Goal: Task Accomplishment & Management: Manage account settings

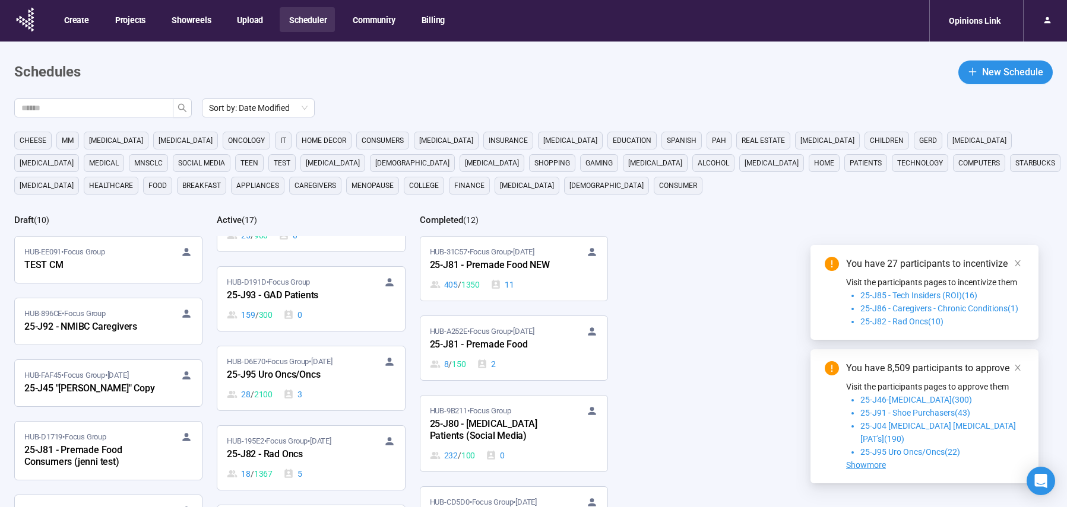
scroll to position [595, 0]
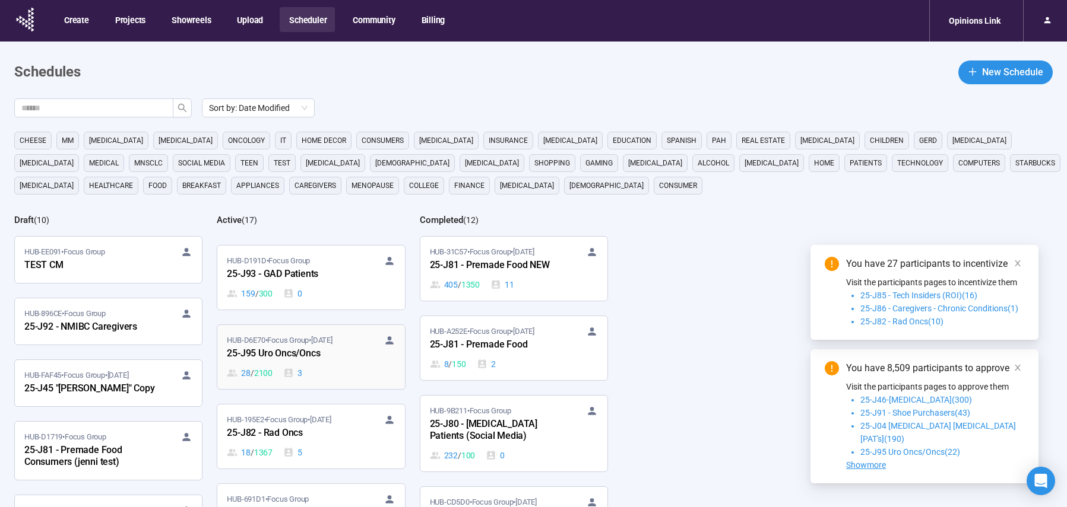
click at [348, 359] on div "25-J95 Uro Oncs/Oncs" at bounding box center [292, 354] width 131 height 15
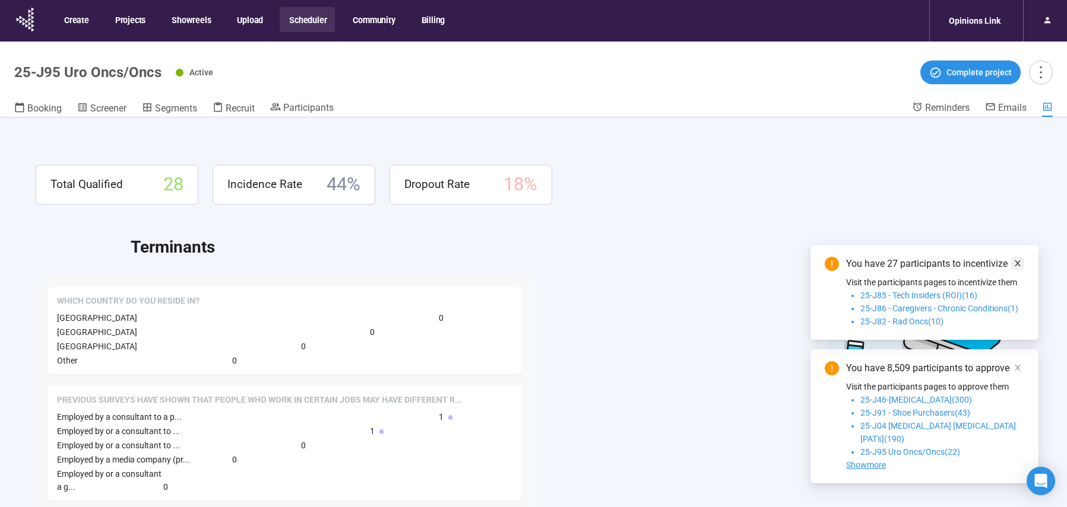
click at [1014, 268] on icon "close" at bounding box center [1017, 263] width 8 height 8
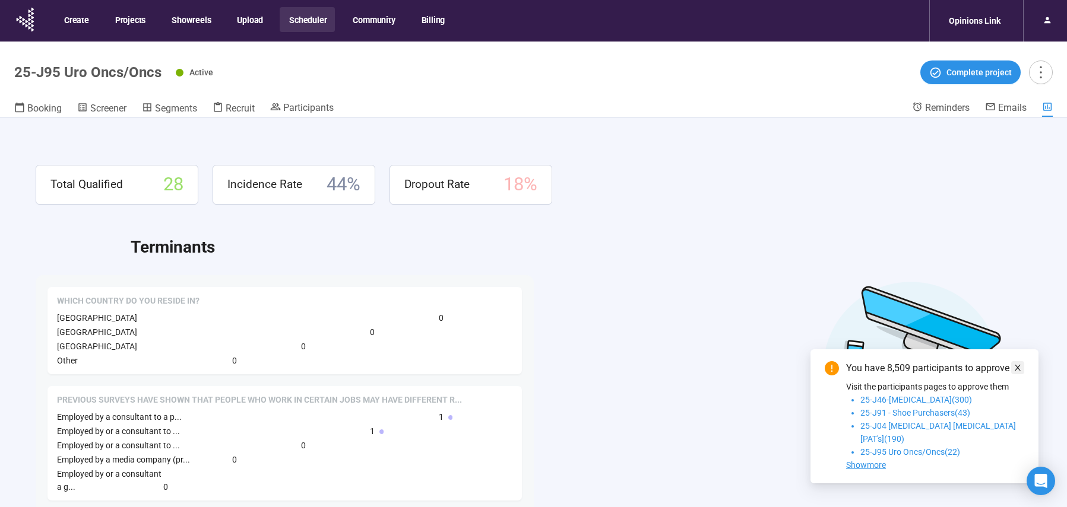
click at [1017, 372] on icon "close" at bounding box center [1017, 368] width 8 height 8
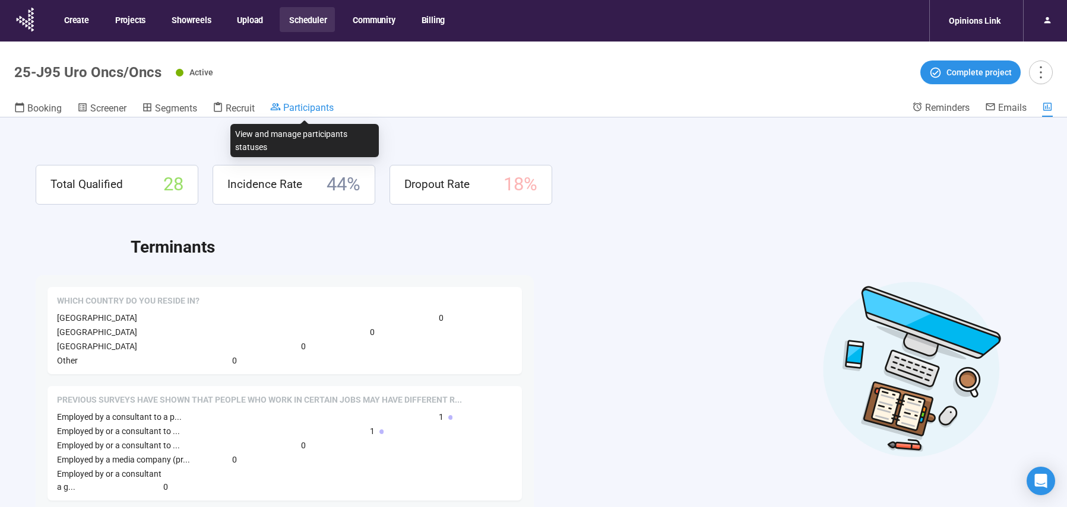
click at [311, 106] on span "Participants" at bounding box center [308, 107] width 50 height 11
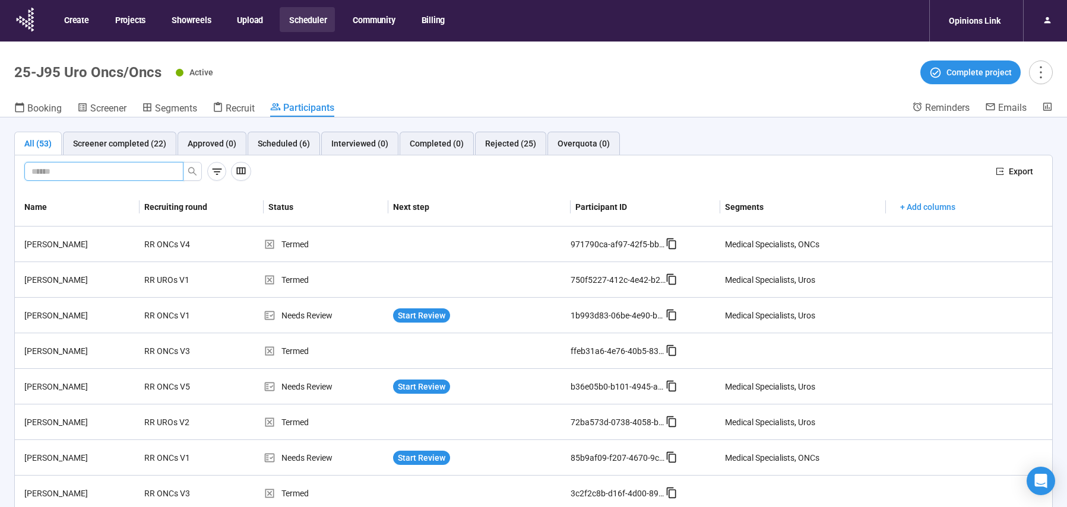
click at [147, 170] on input "text" at bounding box center [98, 171] width 135 height 13
paste input "**********"
click at [192, 174] on icon "search" at bounding box center [192, 171] width 9 height 9
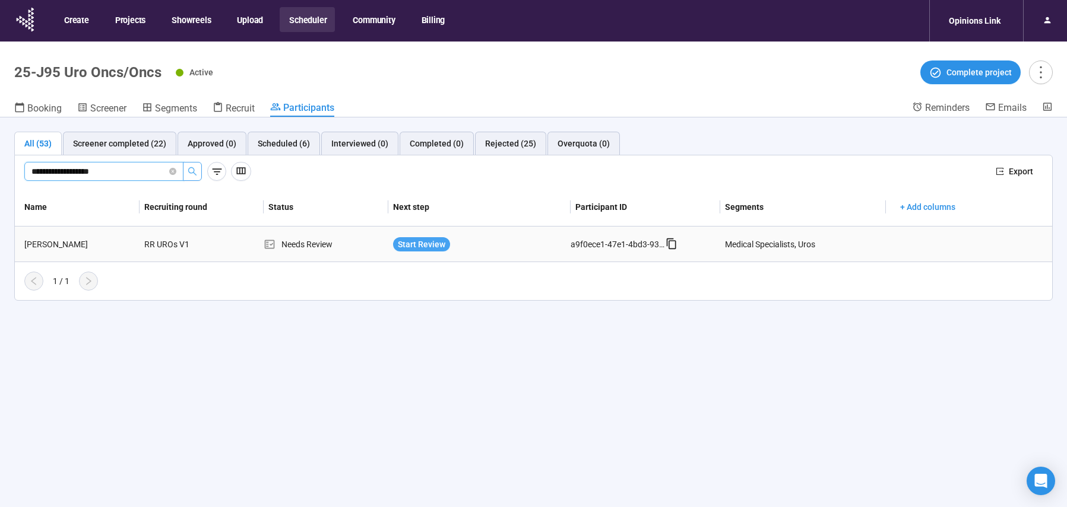
type input "**********"
click at [402, 243] on span "Start Review" at bounding box center [421, 244] width 47 height 13
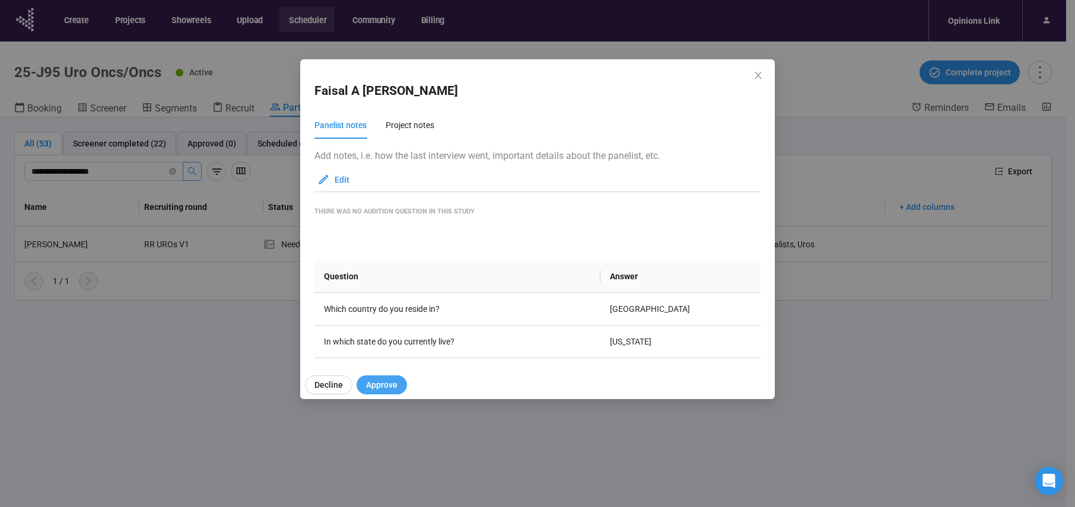
click at [379, 382] on span "Approve" at bounding box center [381, 385] width 31 height 13
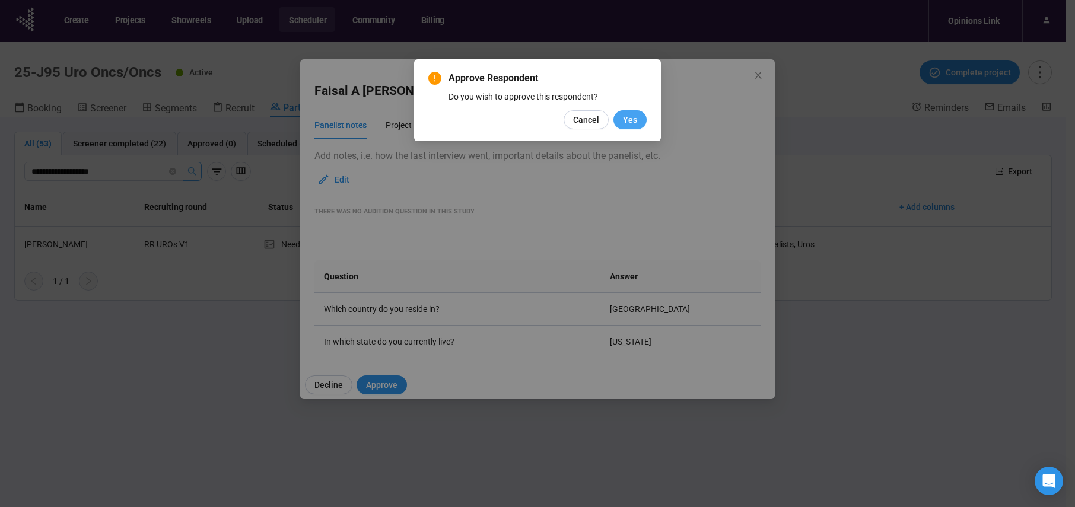
click at [641, 120] on button "Yes" at bounding box center [630, 119] width 33 height 19
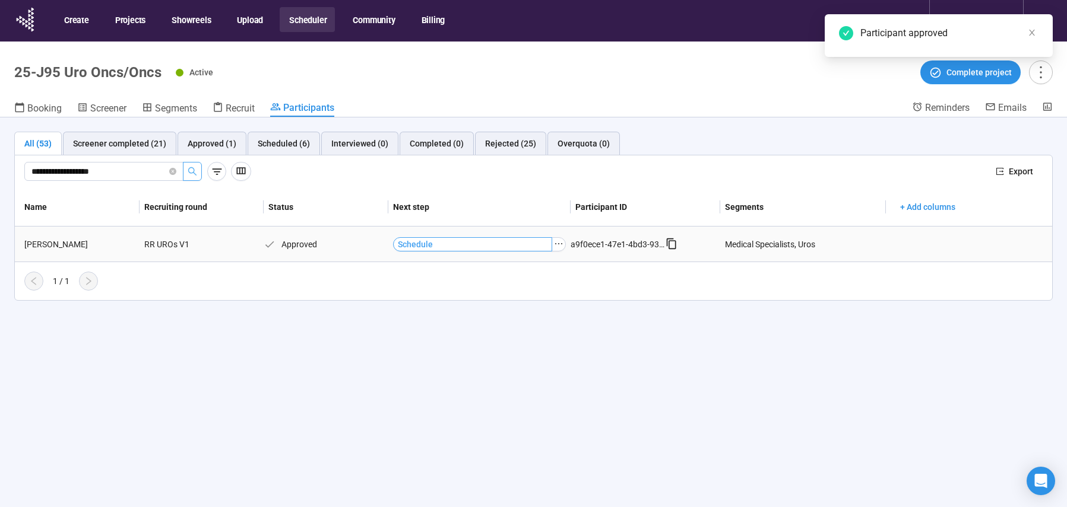
click at [475, 249] on button "Schedule" at bounding box center [472, 244] width 159 height 14
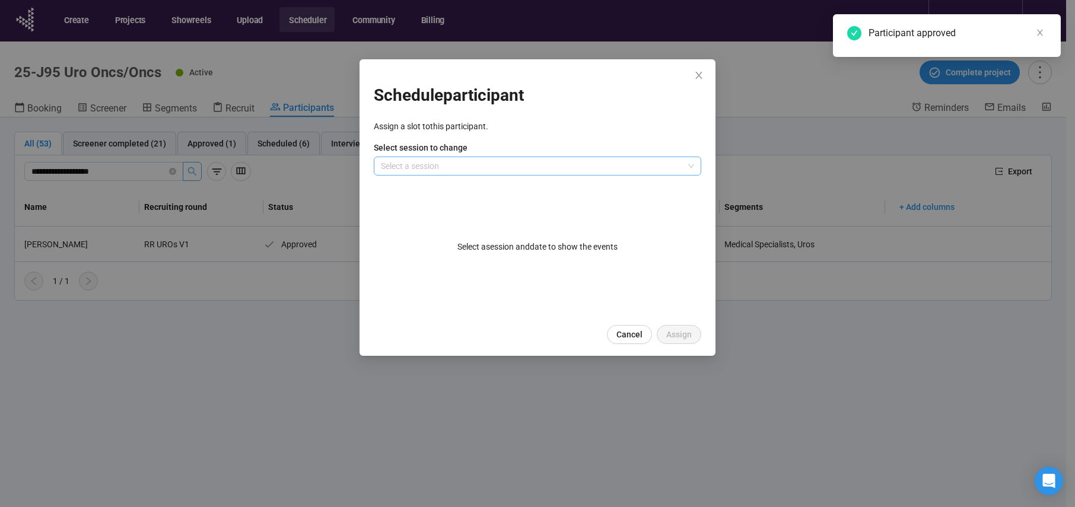
click at [472, 161] on input "search" at bounding box center [537, 166] width 313 height 18
click at [456, 185] on div "Day 1" at bounding box center [537, 189] width 309 height 13
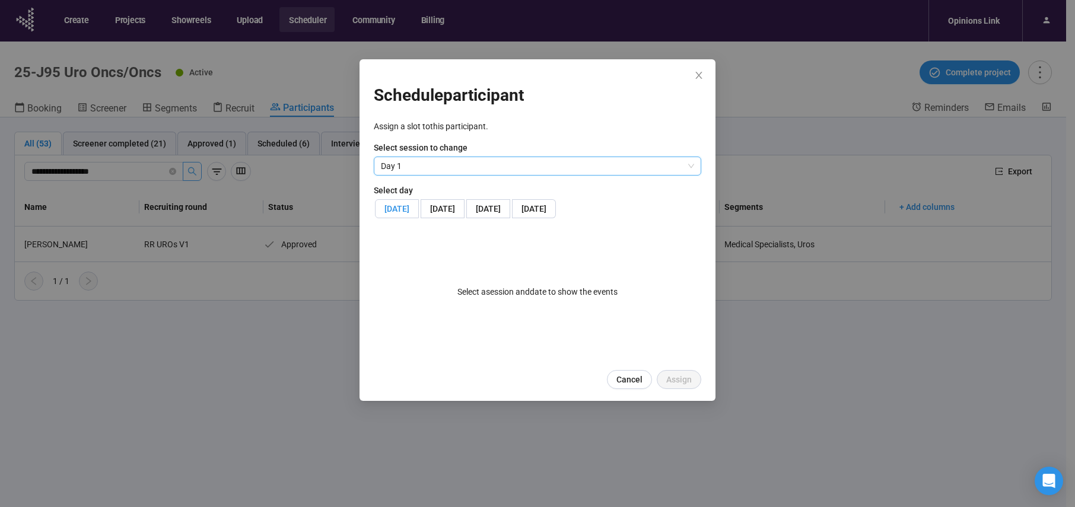
click at [410, 212] on span "[DATE]" at bounding box center [397, 208] width 25 height 9
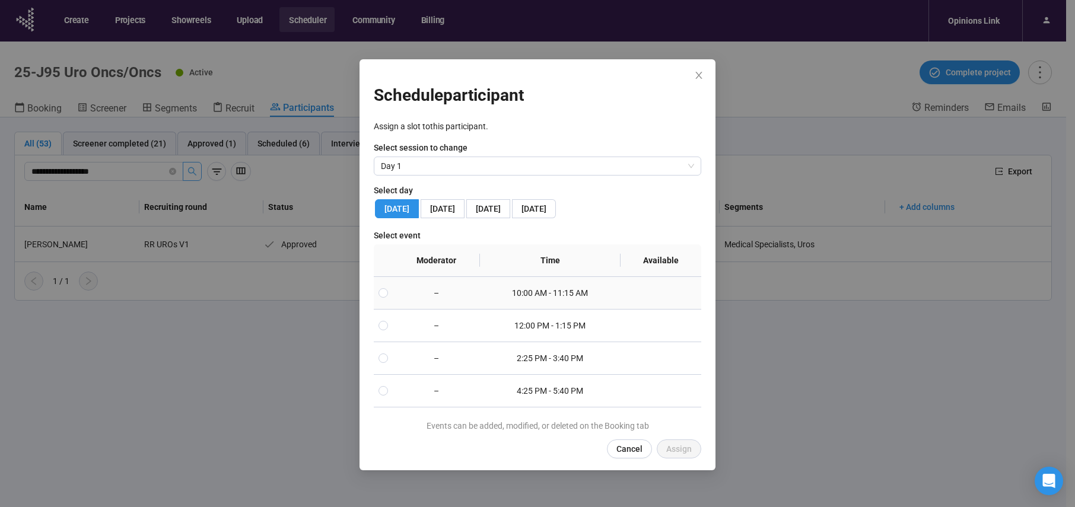
click at [524, 310] on td "10:00 AM - 11:15 AM" at bounding box center [550, 293] width 141 height 33
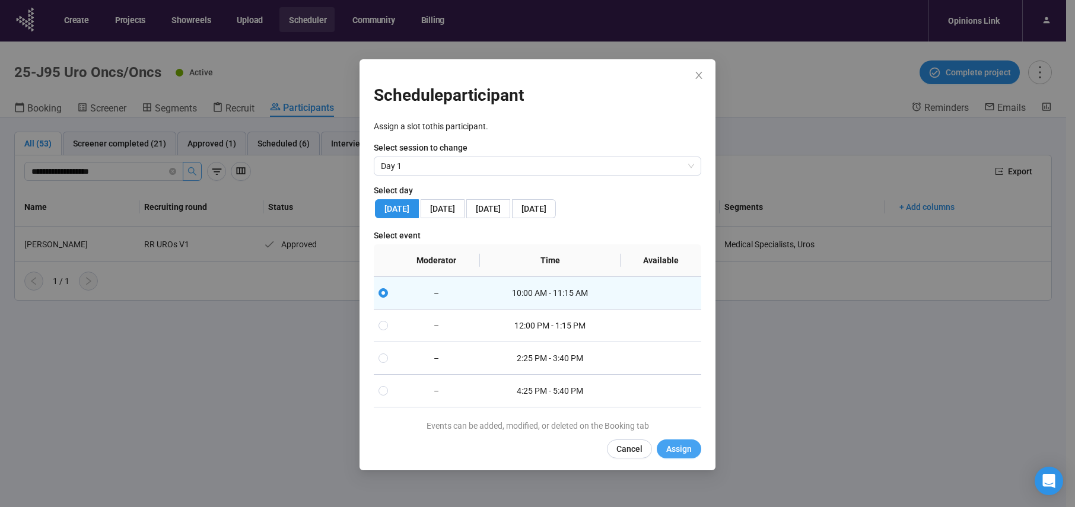
click at [688, 456] on span "Assign" at bounding box center [679, 449] width 26 height 13
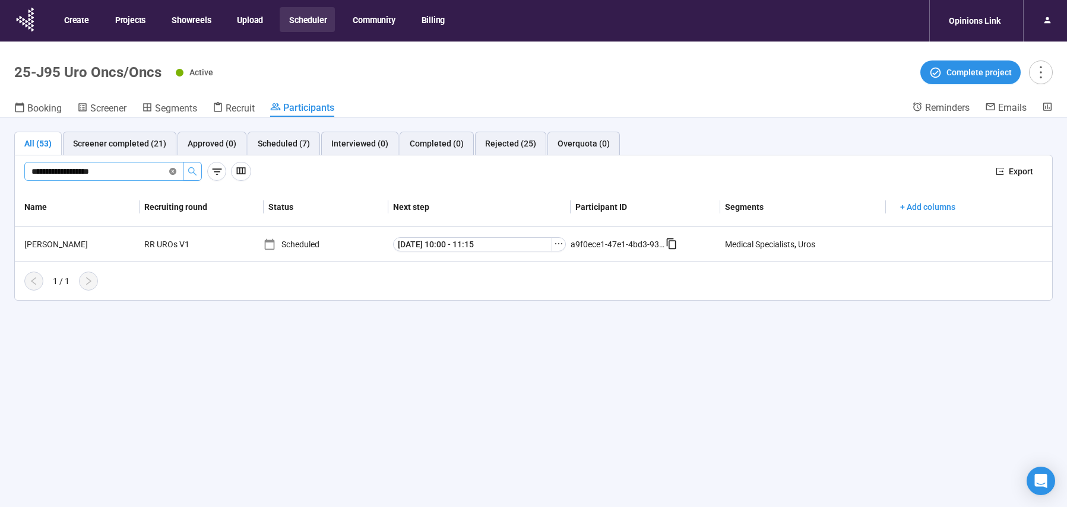
click at [175, 171] on icon "close-circle" at bounding box center [172, 171] width 7 height 7
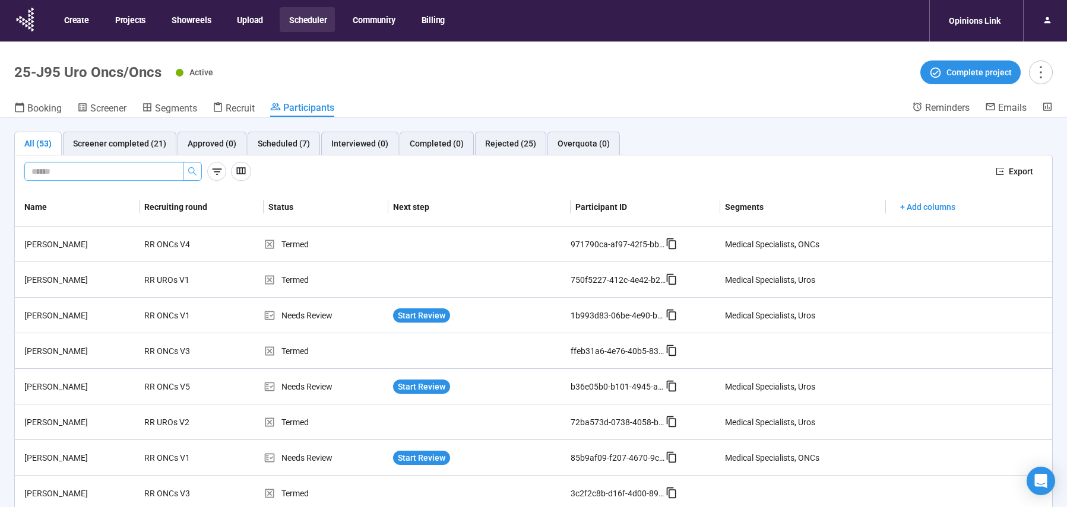
click at [111, 172] on input "text" at bounding box center [98, 171] width 135 height 13
paste input "**********"
click at [196, 172] on icon "search" at bounding box center [192, 171] width 9 height 9
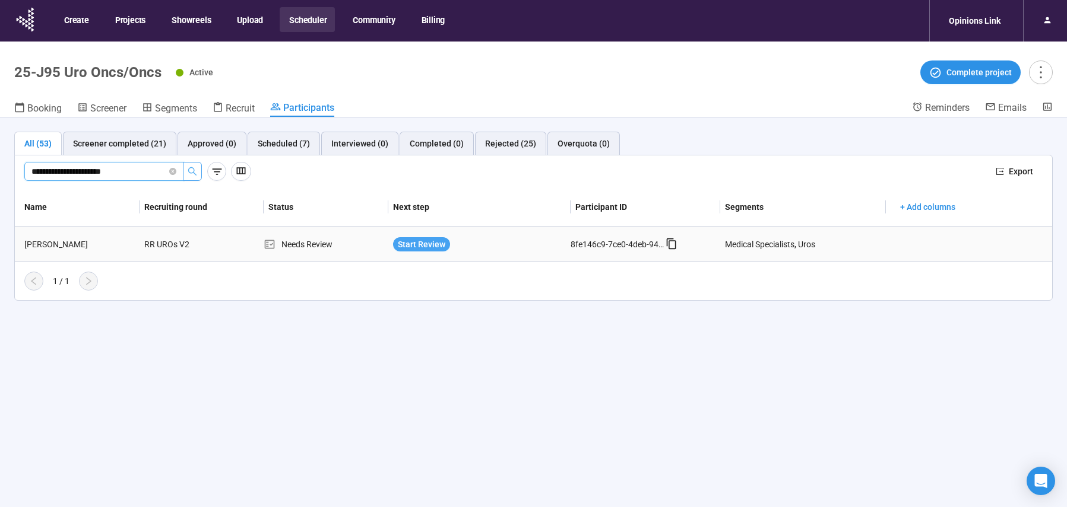
type input "**********"
click at [442, 245] on span "Start Review" at bounding box center [421, 244] width 47 height 13
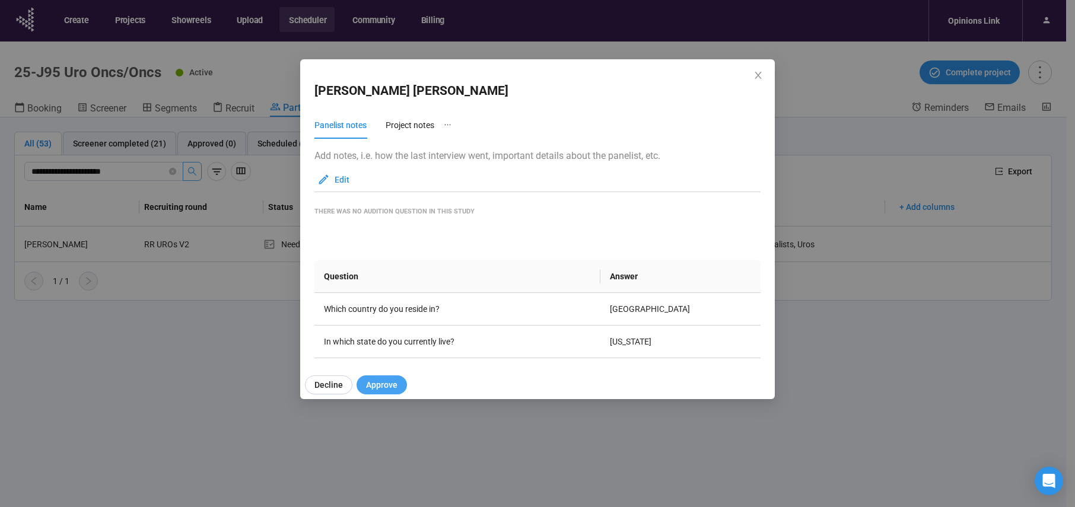
click at [386, 382] on span "Approve" at bounding box center [381, 385] width 31 height 13
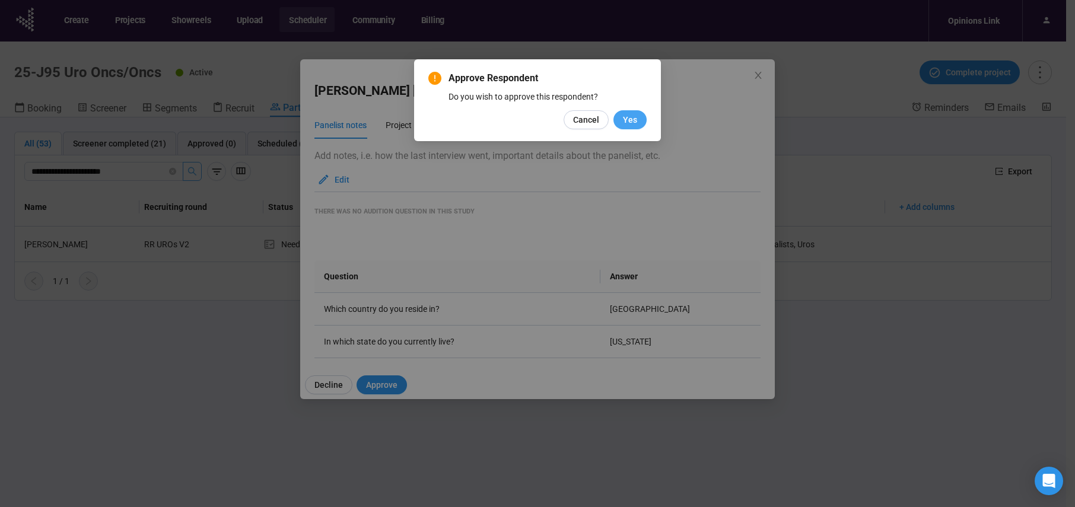
click at [633, 119] on span "Yes" at bounding box center [630, 119] width 14 height 13
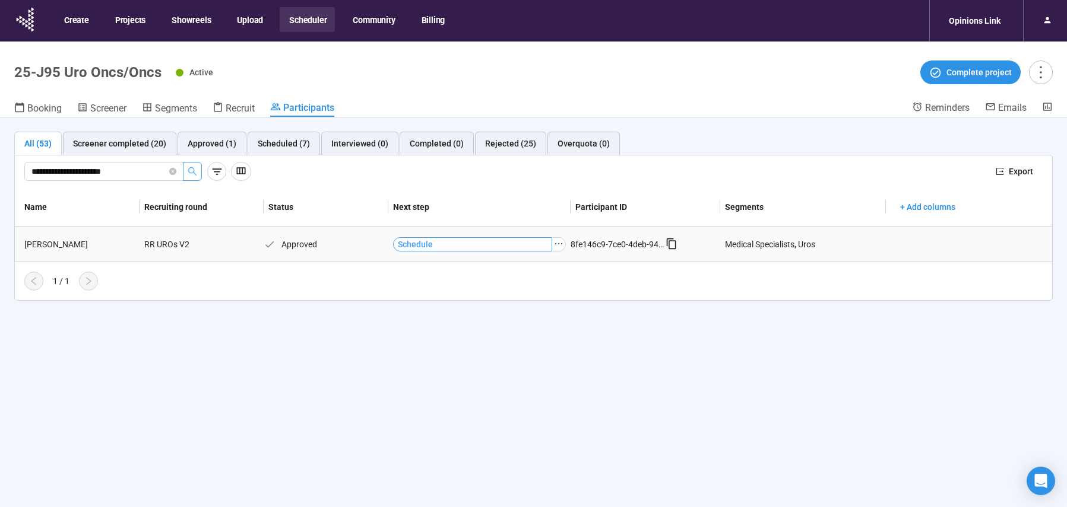
click at [435, 245] on button "Schedule" at bounding box center [472, 244] width 159 height 14
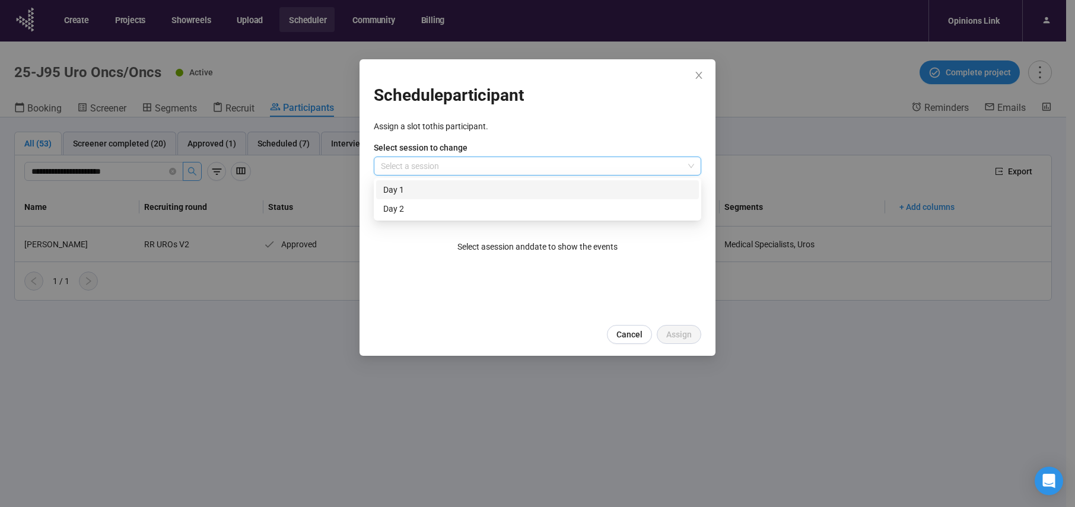
click at [461, 162] on input "search" at bounding box center [537, 166] width 313 height 18
click at [415, 207] on div "Day 2" at bounding box center [537, 208] width 309 height 13
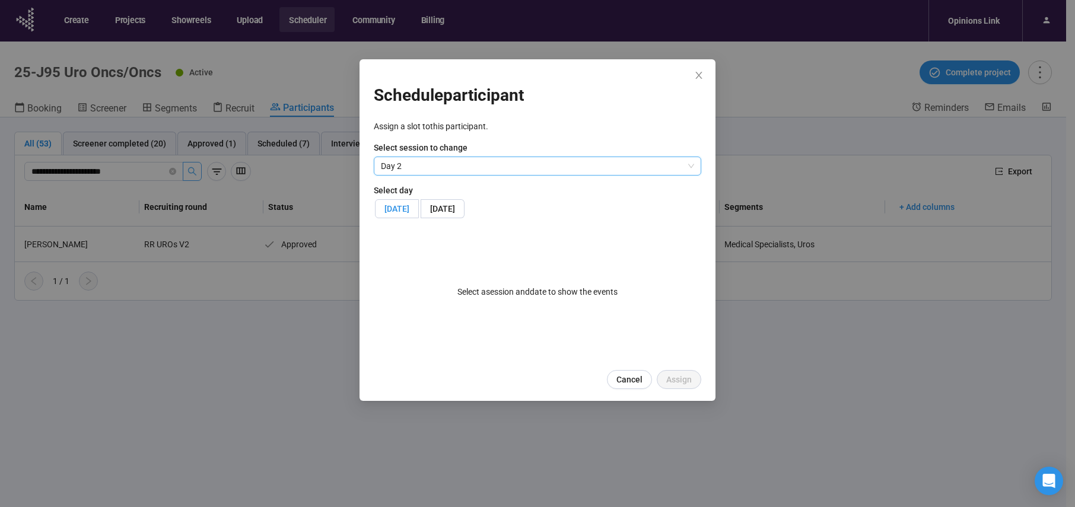
click at [410, 207] on span "[DATE]" at bounding box center [397, 208] width 25 height 9
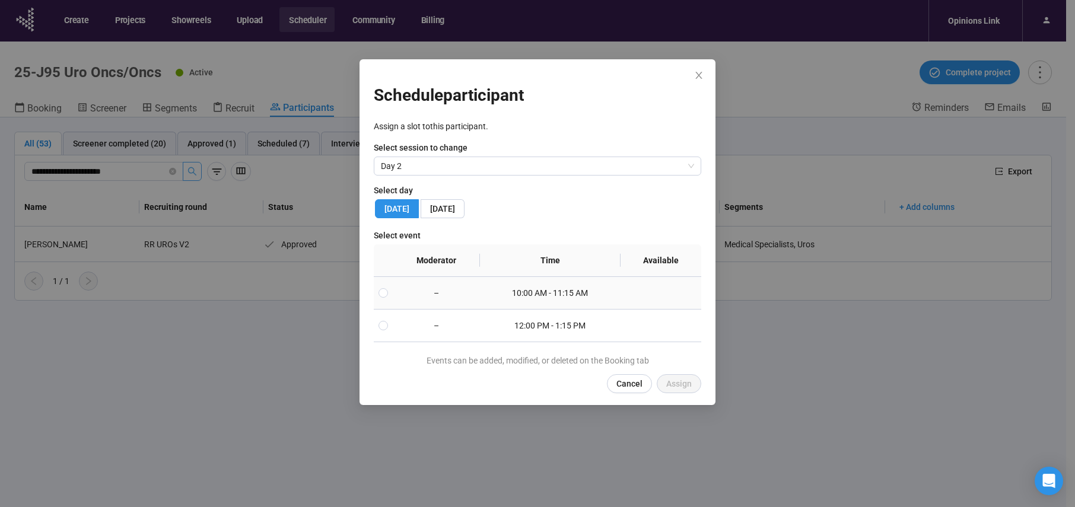
click at [531, 293] on td "10:00 AM - 11:15 AM" at bounding box center [550, 293] width 141 height 33
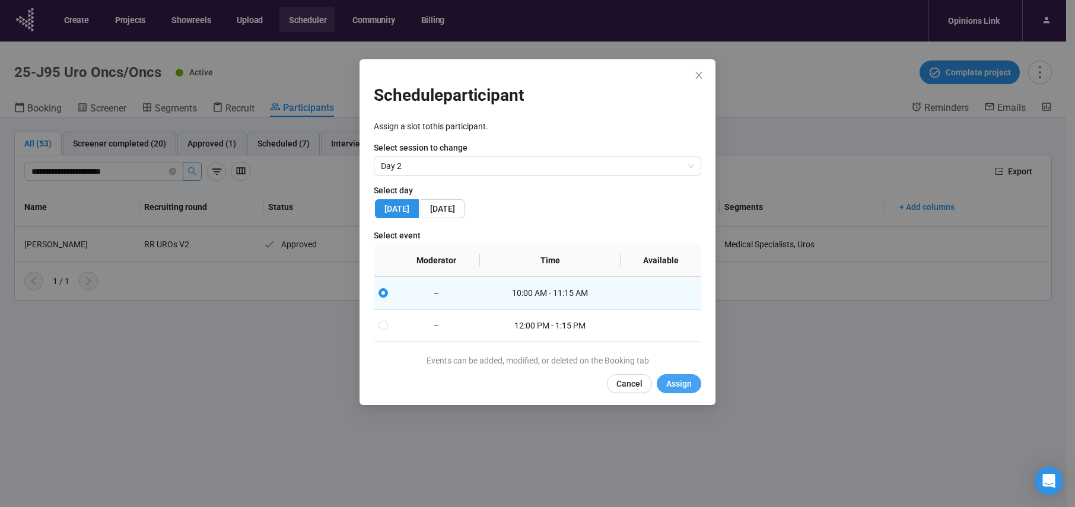
click at [680, 386] on span "Assign" at bounding box center [679, 383] width 26 height 13
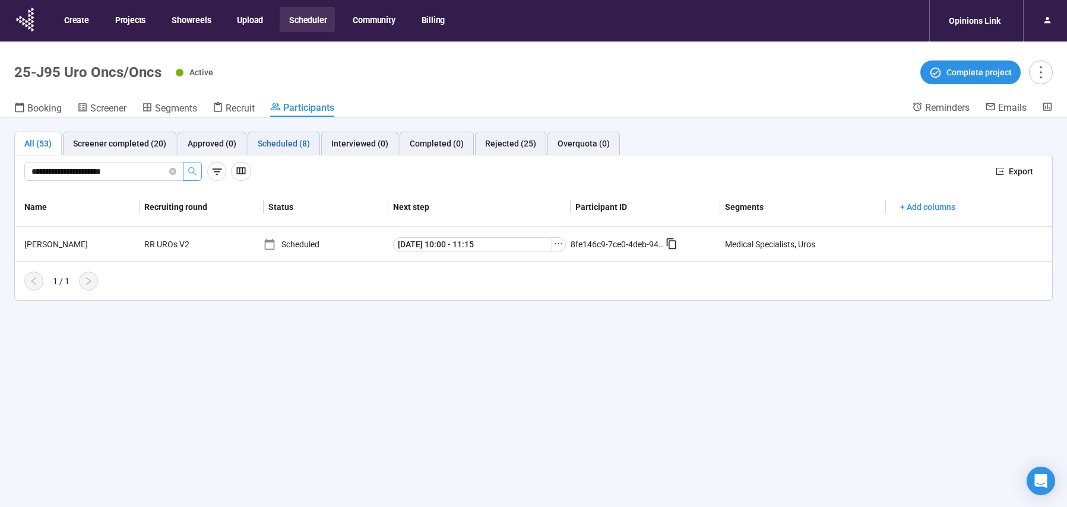
click at [281, 141] on div "Scheduled (8)" at bounding box center [284, 143] width 52 height 13
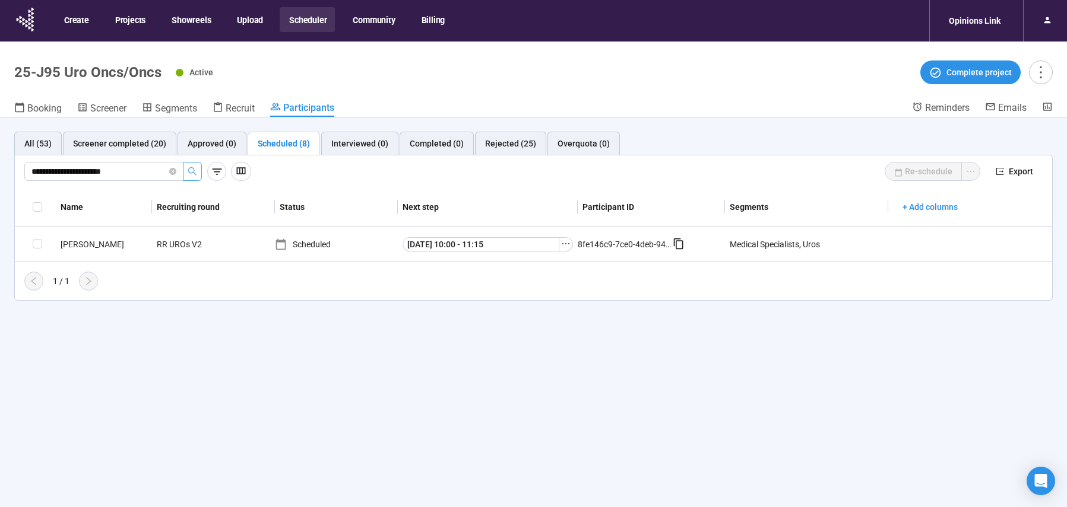
click at [281, 142] on div "Scheduled (8)" at bounding box center [284, 143] width 52 height 13
click at [174, 171] on icon "close-circle" at bounding box center [172, 171] width 7 height 7
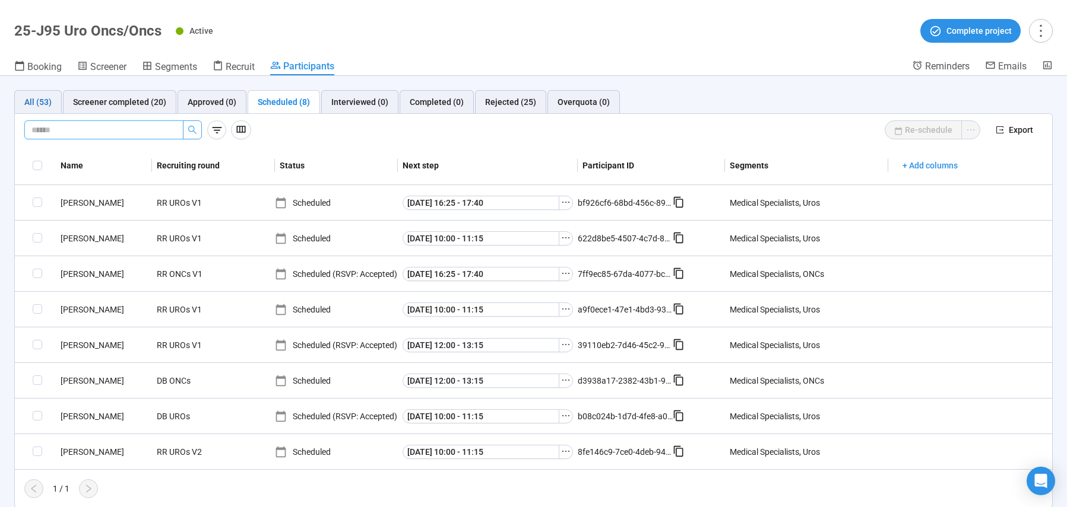
click at [32, 99] on div "All (53)" at bounding box center [37, 102] width 27 height 13
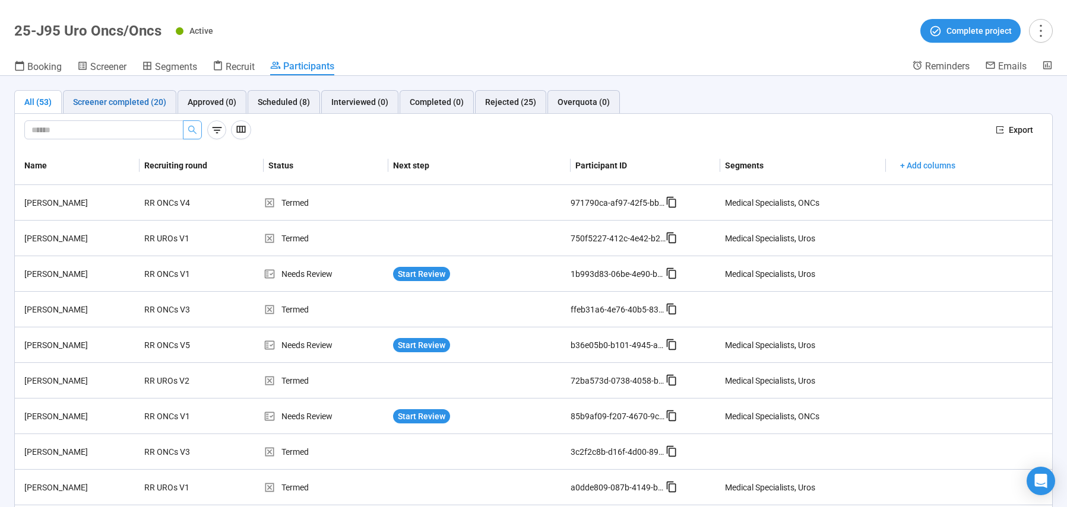
click at [148, 99] on div "Screener completed (20)" at bounding box center [119, 102] width 93 height 13
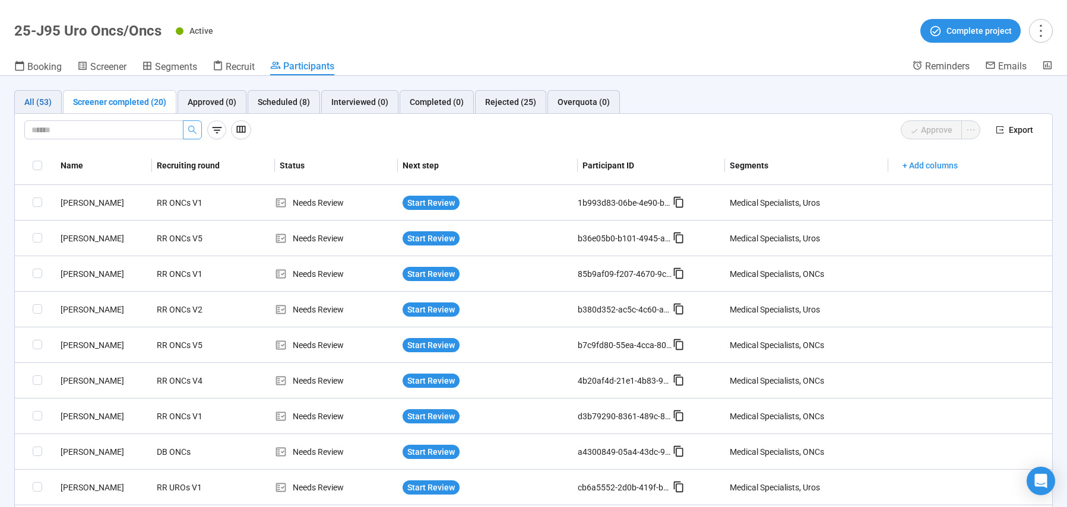
click at [44, 108] on div "All (53)" at bounding box center [37, 102] width 27 height 13
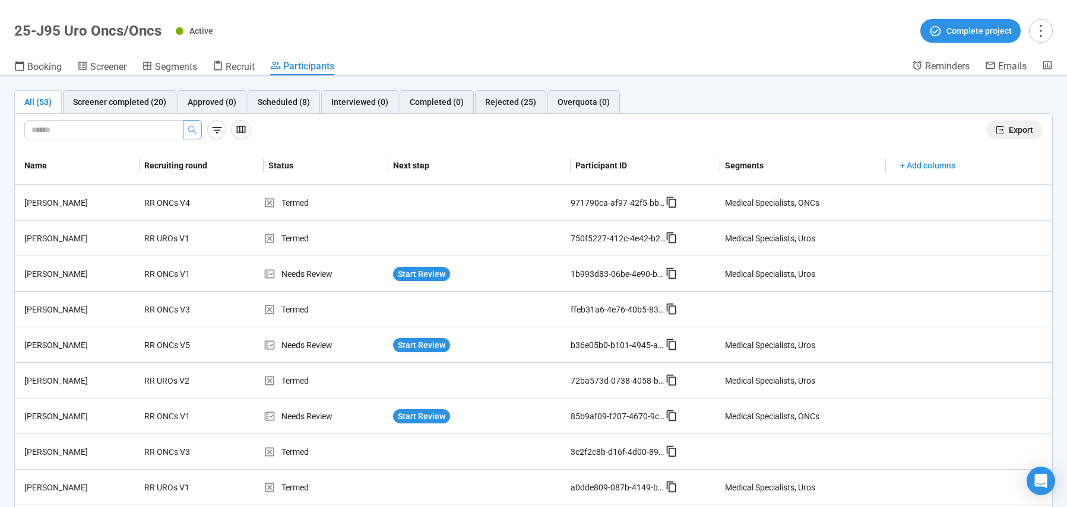
click at [1010, 128] on span "Export" at bounding box center [1020, 129] width 24 height 13
